Goal: Task Accomplishment & Management: Manage account settings

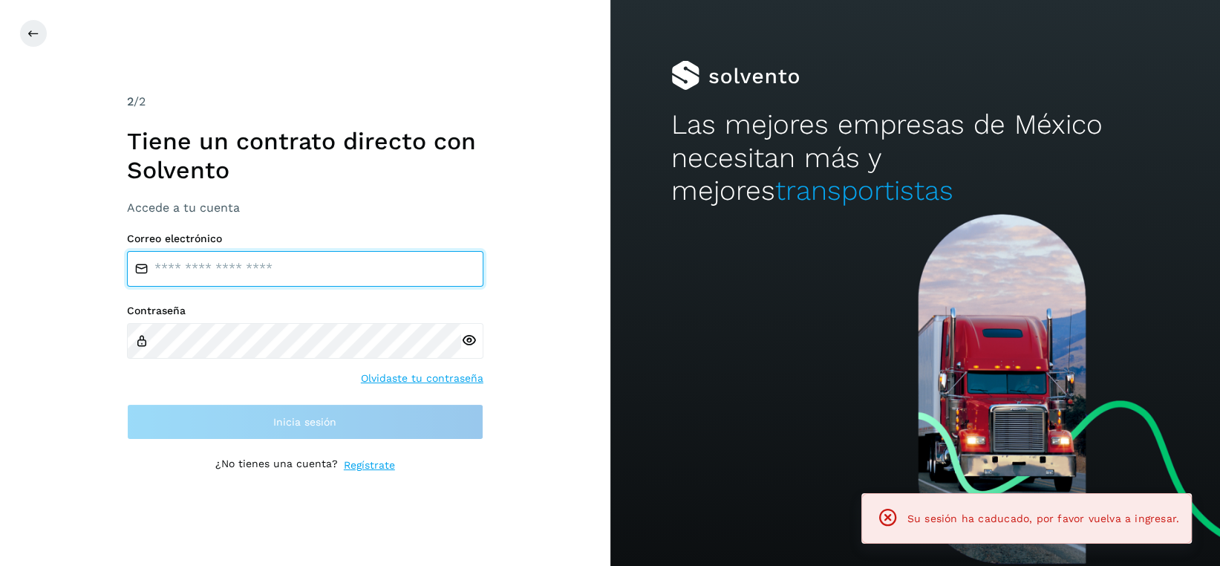
click at [330, 251] on input "email" at bounding box center [305, 269] width 356 height 36
type input "**********"
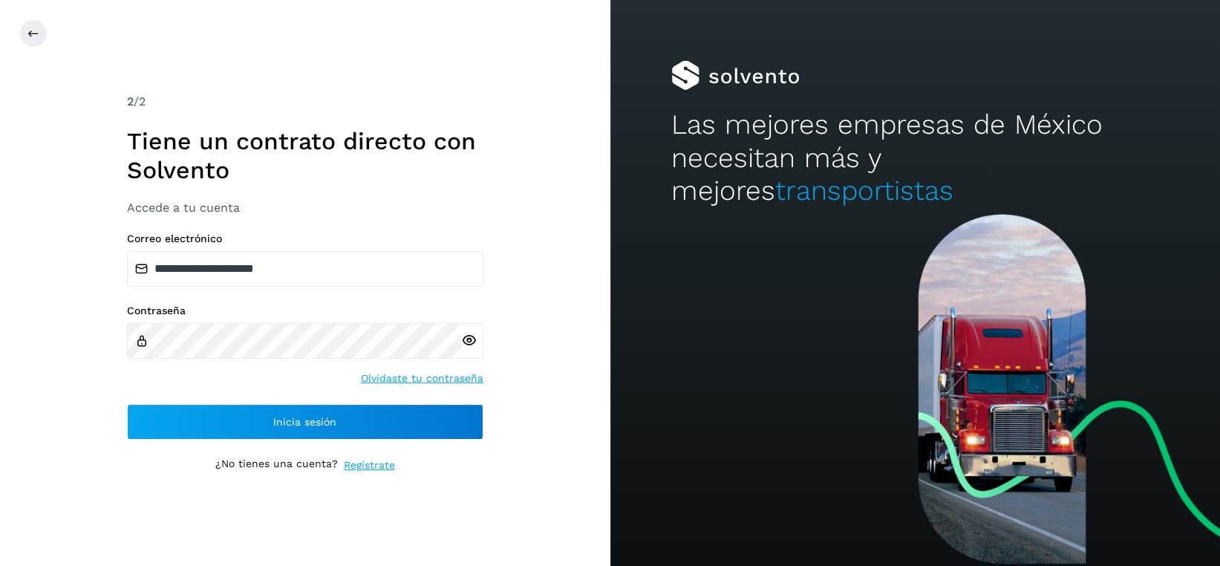
click at [472, 347] on icon at bounding box center [469, 341] width 16 height 16
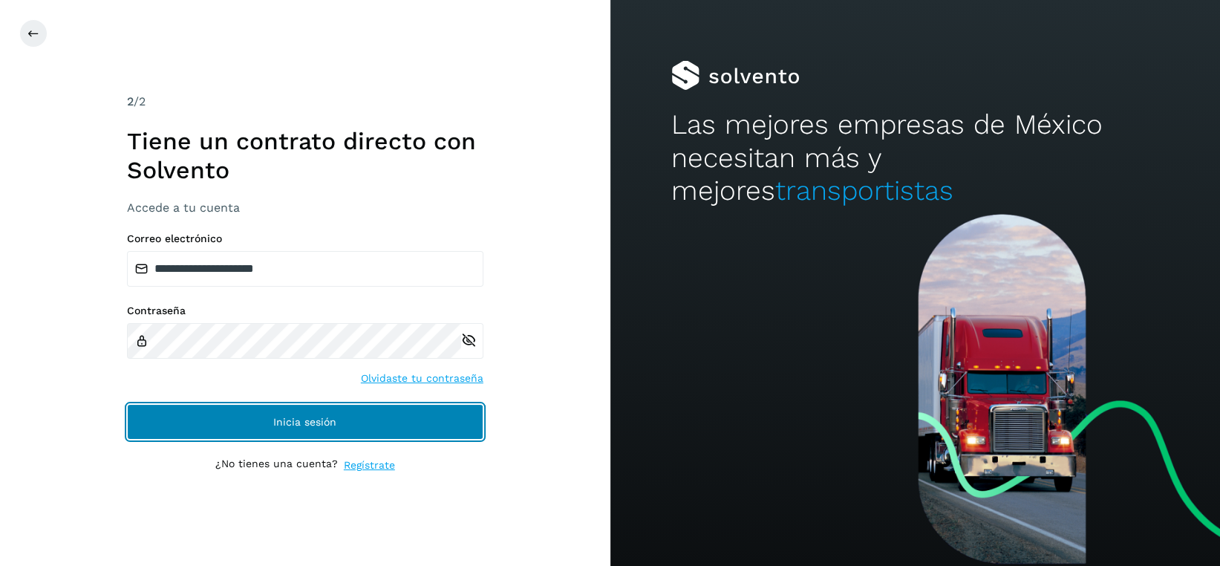
click at [347, 417] on button "Inicia sesión" at bounding box center [305, 422] width 356 height 36
